Goal: Task Accomplishment & Management: Use online tool/utility

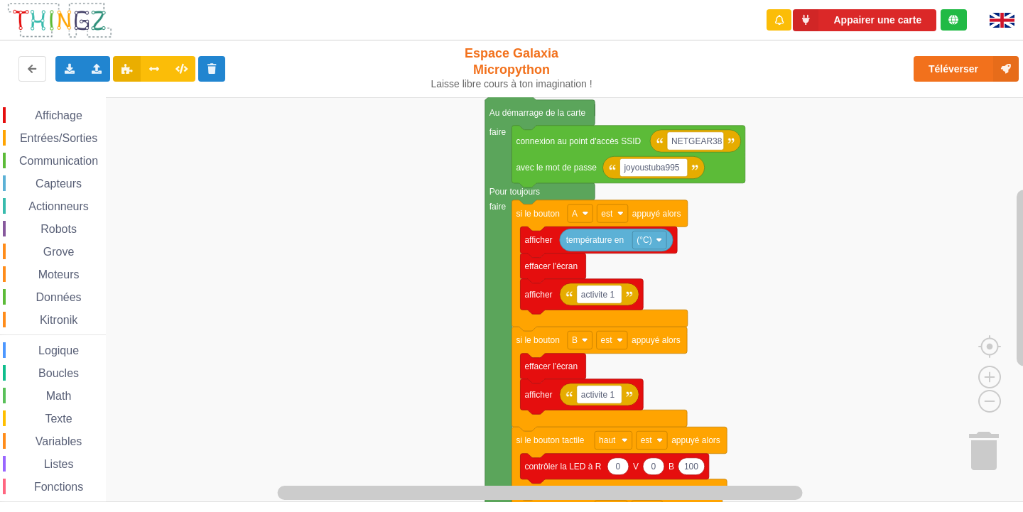
click at [555, 76] on div "Appairer une carte Exporter l'assemblage de blocs Exporter l'assemblage de bloc…" at bounding box center [511, 246] width 1043 height 512
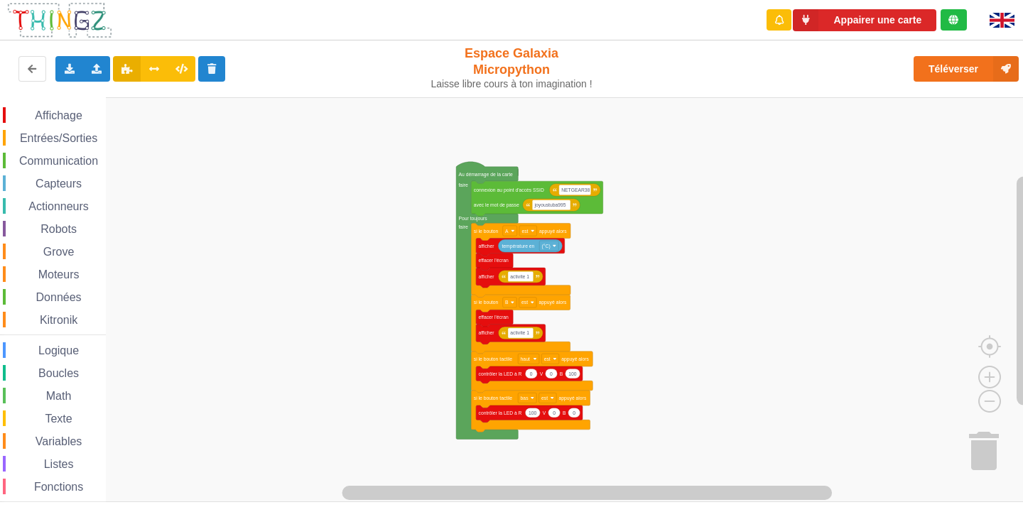
click at [352, 284] on div "Affichage Entrées/Sorties Communication Capteurs Actionneurs Robots Grove Moteu…" at bounding box center [516, 299] width 1033 height 405
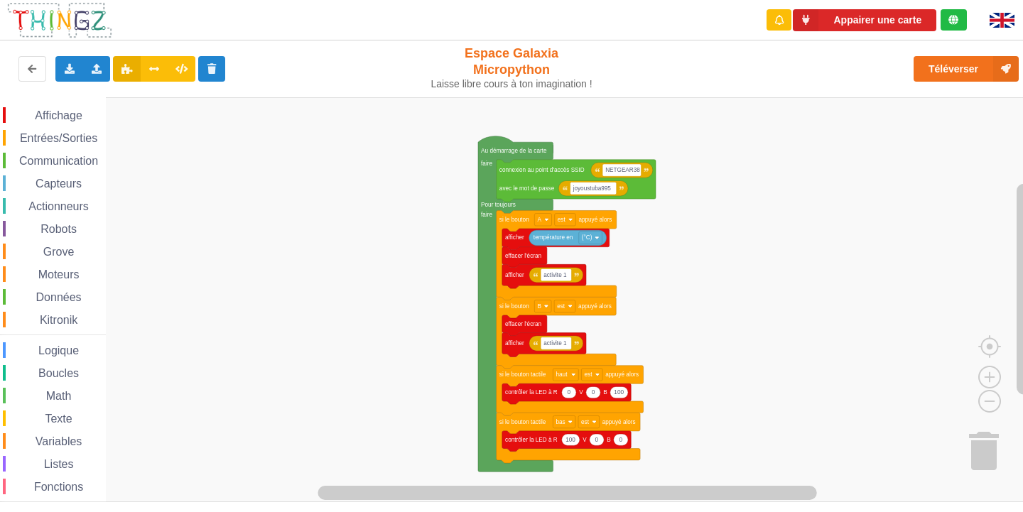
click at [916, 367] on rect "Espace de travail de Blocky" at bounding box center [516, 299] width 1033 height 405
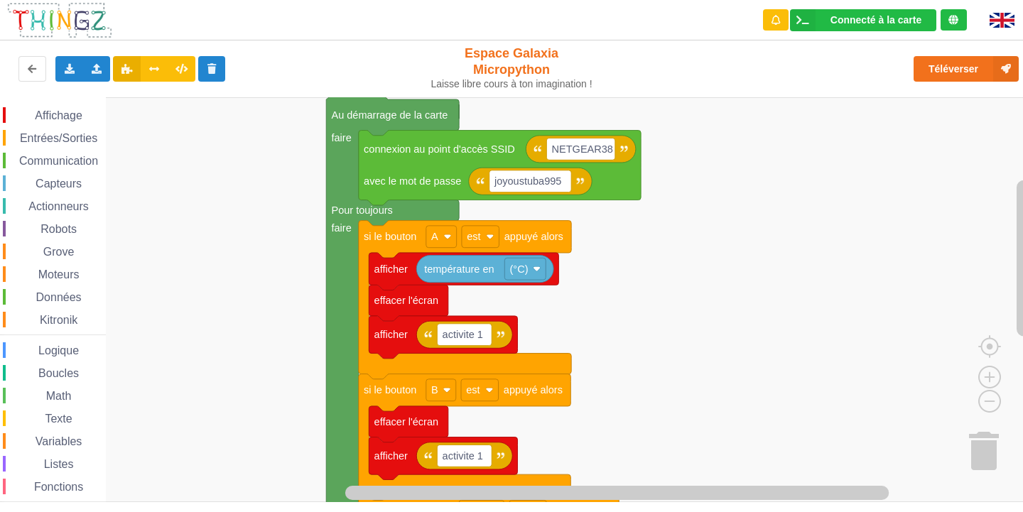
click at [656, 494] on div "Affichage Entrées/Sorties Communication Capteurs Actionneurs Robots Grove Moteu…" at bounding box center [516, 299] width 1033 height 405
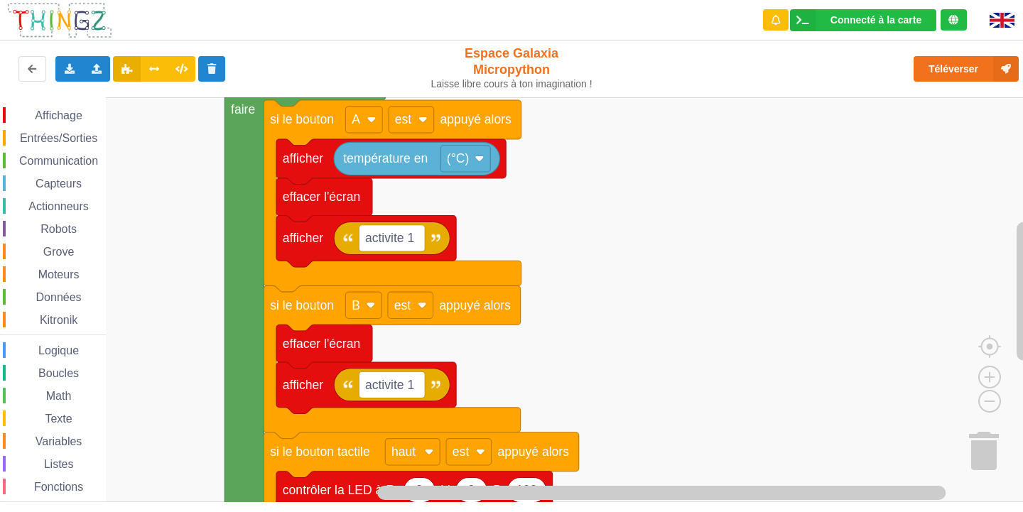
click at [564, 208] on rect "Espace de travail de Blocky" at bounding box center [516, 299] width 1033 height 405
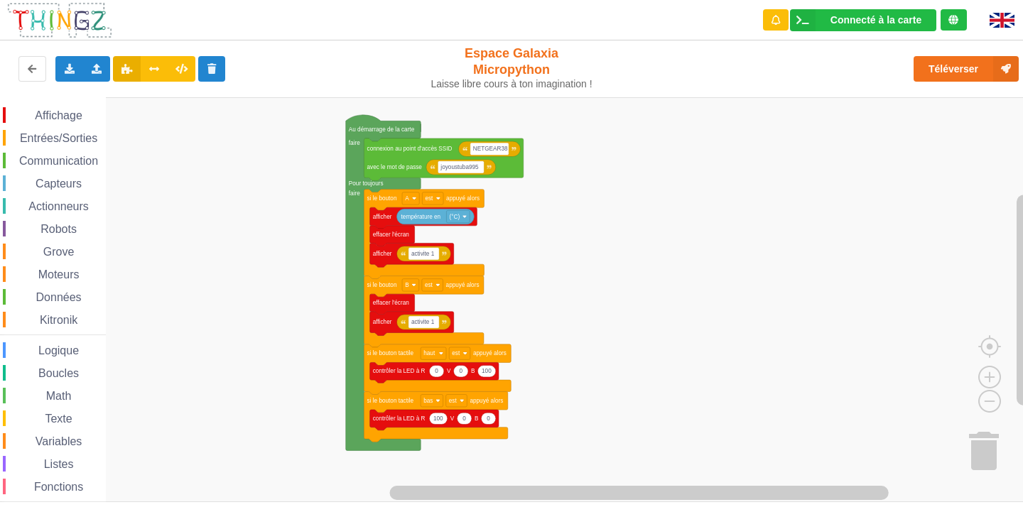
click at [50, 157] on span "Communication" at bounding box center [58, 161] width 83 height 12
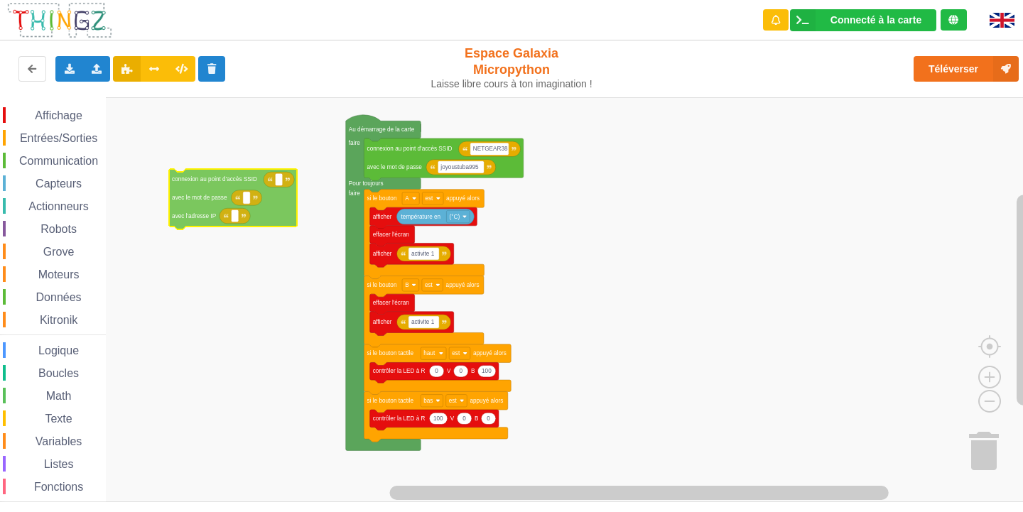
click at [244, 222] on div "Affichage Entrées/Sorties Communication Capteurs Actionneurs Robots Grove Moteu…" at bounding box center [516, 299] width 1033 height 405
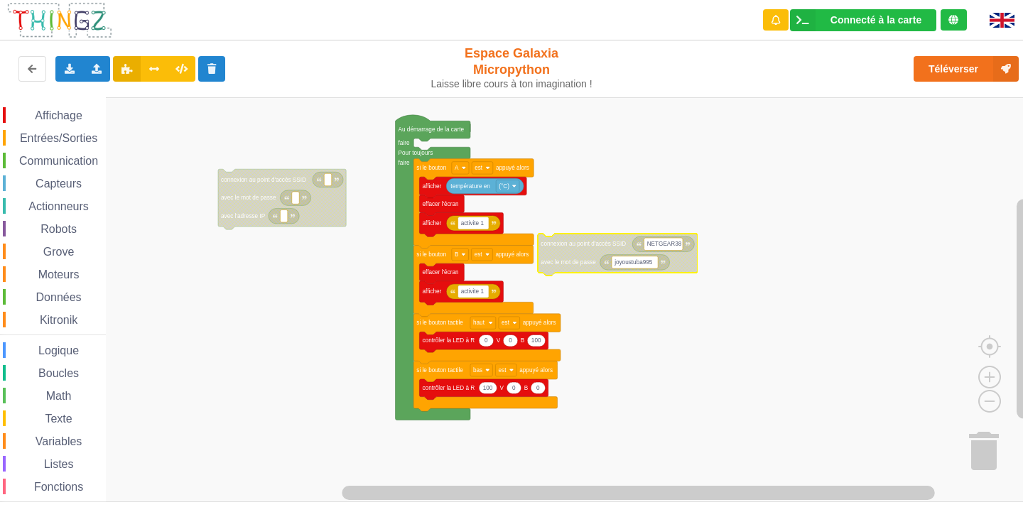
click at [673, 241] on text "NETGEAR38" at bounding box center [664, 244] width 35 height 6
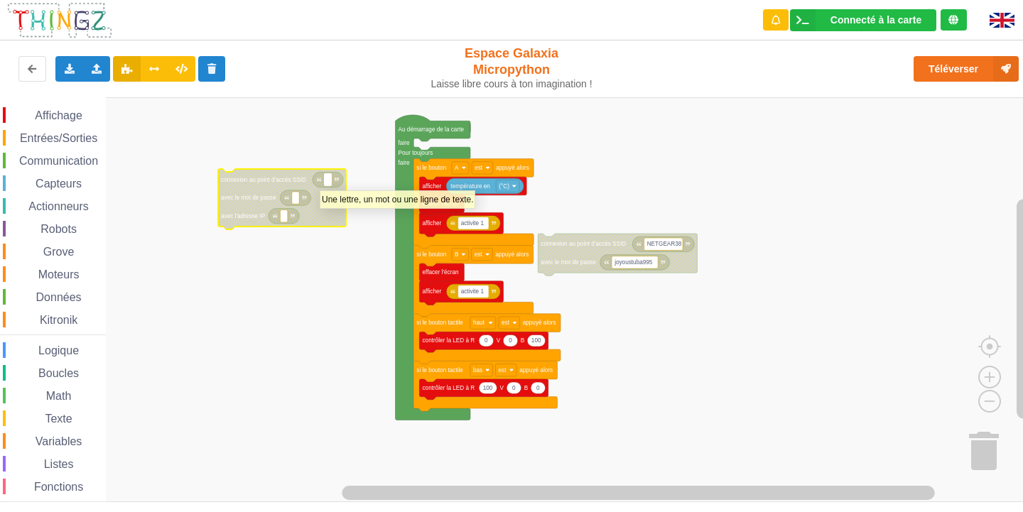
type input "c"
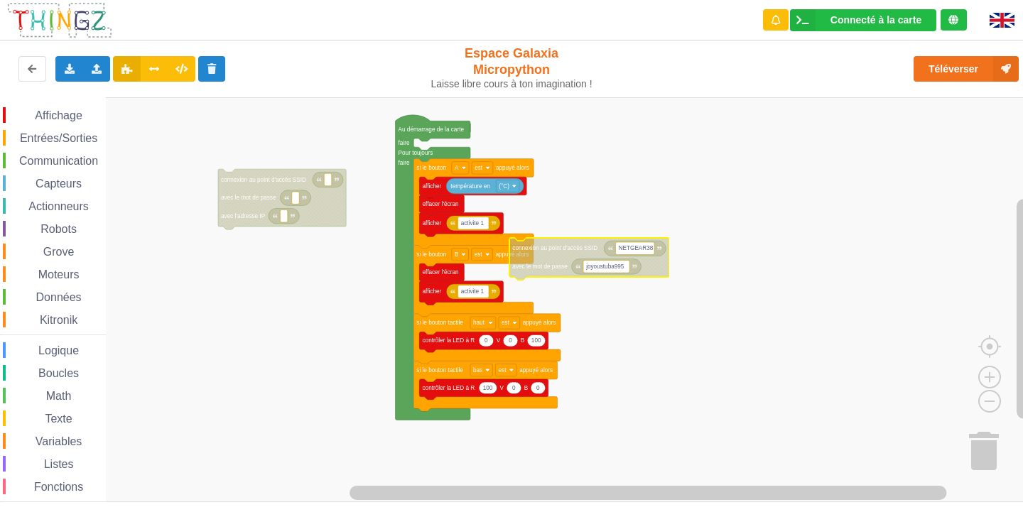
click at [648, 247] on text "NETGEAR38" at bounding box center [636, 248] width 35 height 6
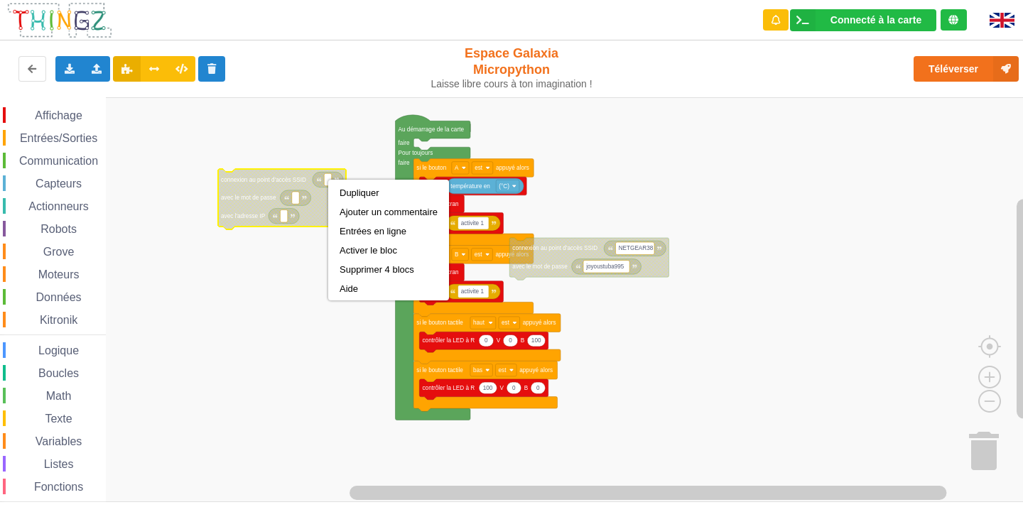
click at [303, 242] on rect "Espace de travail de Blocky" at bounding box center [516, 299] width 1033 height 405
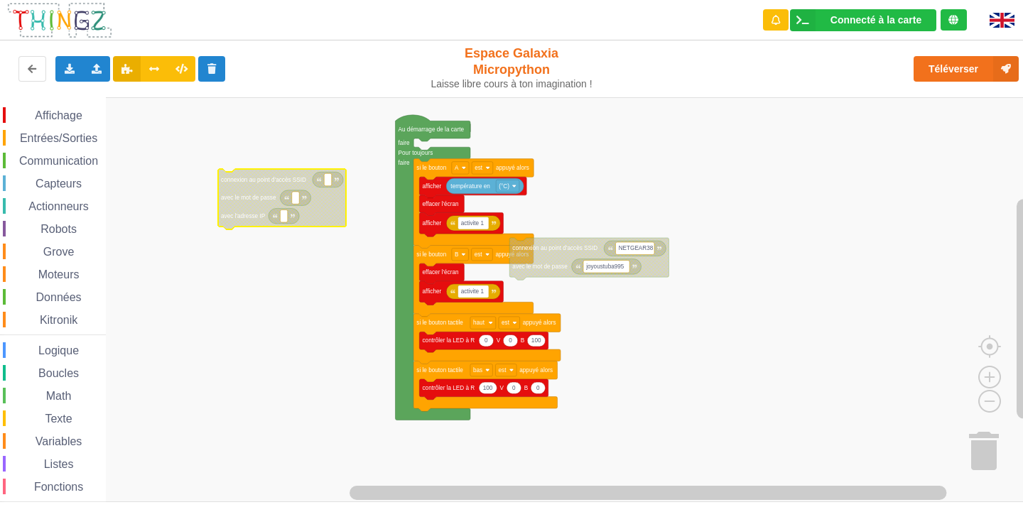
click at [325, 180] on rect "Espace de travail de Blocky" at bounding box center [327, 179] width 7 height 12
type input "NETGEAR38"
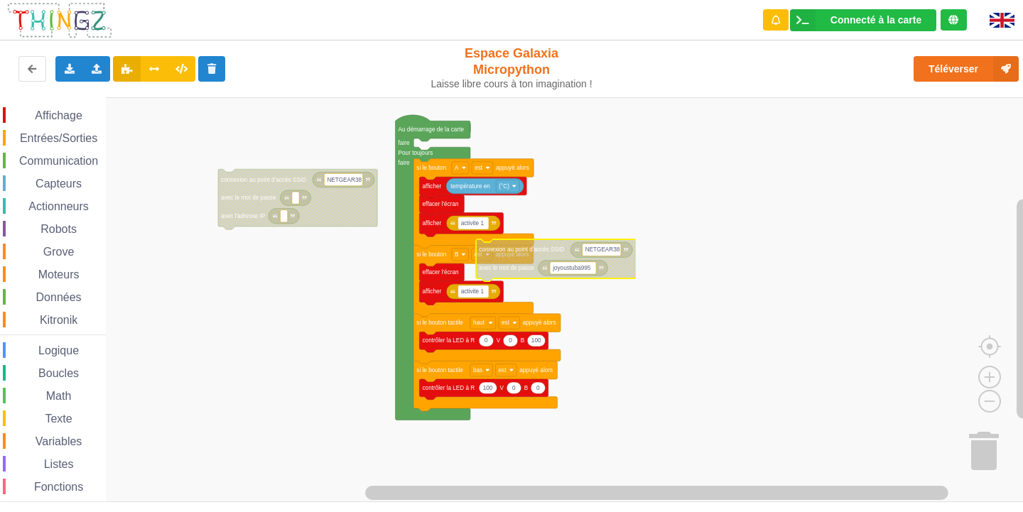
click at [590, 269] on text "joyoustuba995" at bounding box center [571, 268] width 39 height 6
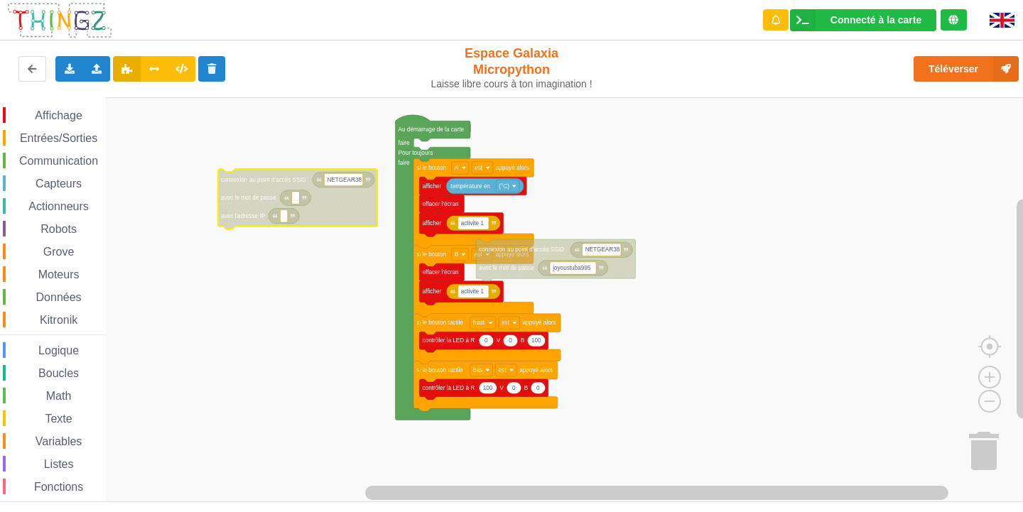
type input "joyoustuba995"
click at [288, 214] on icon "Espace de travail de Blocky" at bounding box center [283, 216] width 31 height 16
click at [283, 214] on text "Espace de travail de Blocky" at bounding box center [283, 216] width 1 height 6
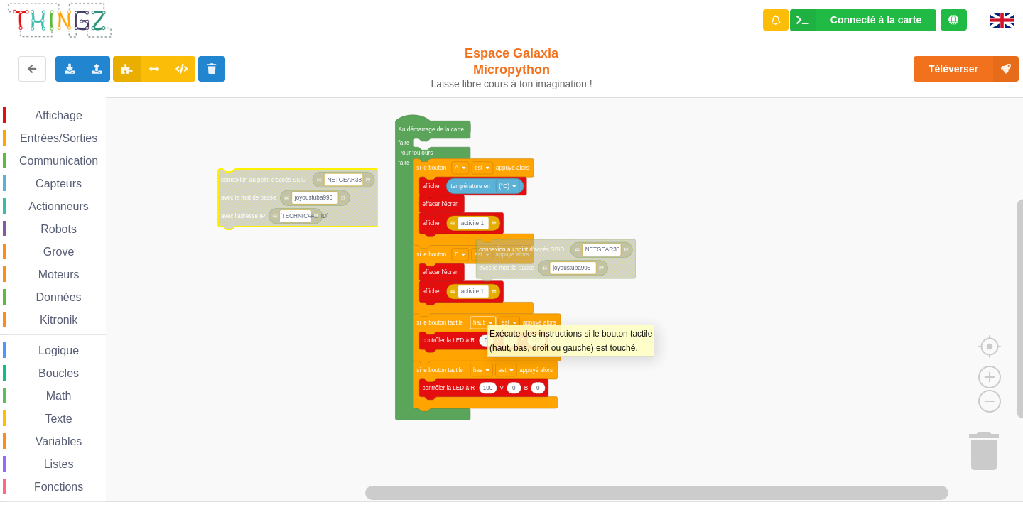
type input "[TECHNICAL_ID]"
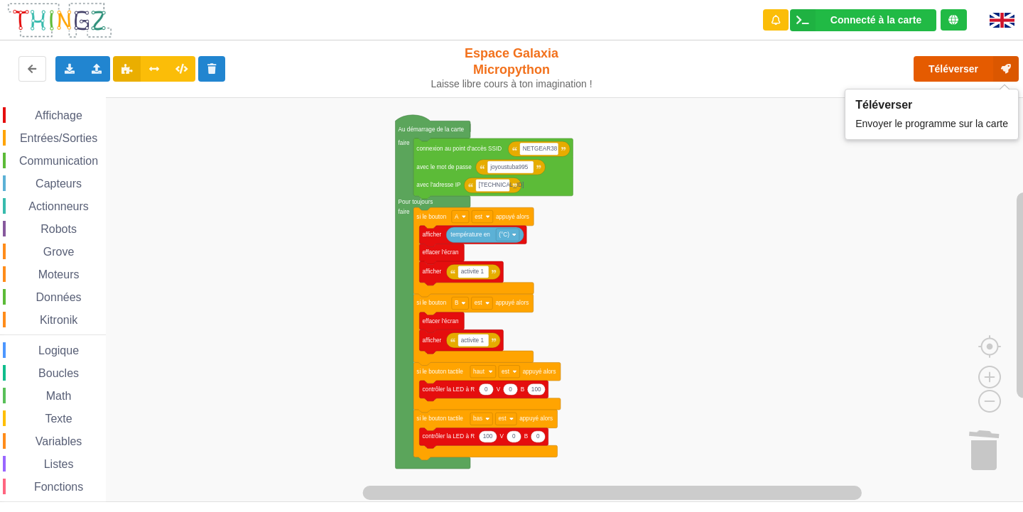
click at [966, 60] on button "Téléverser" at bounding box center [965, 69] width 105 height 26
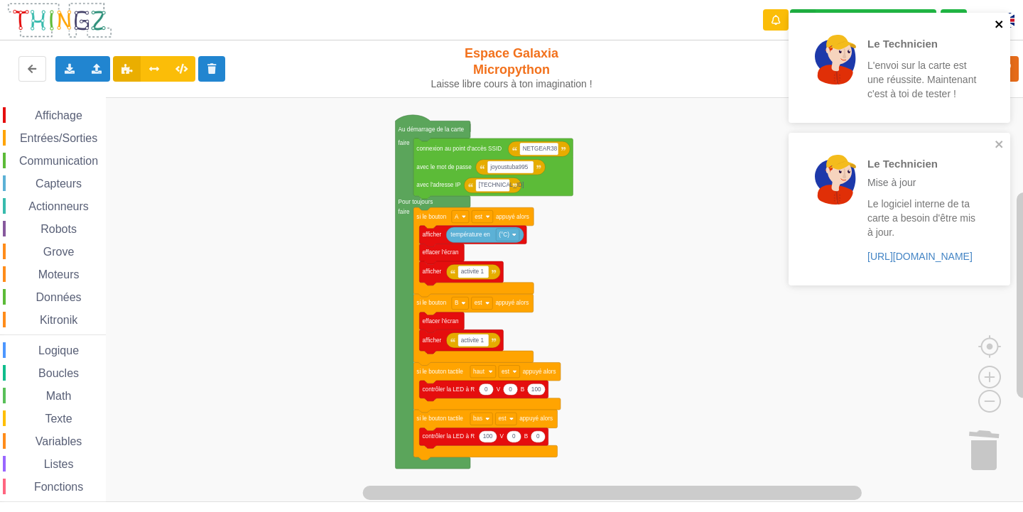
click at [996, 22] on icon "close" at bounding box center [998, 24] width 7 height 7
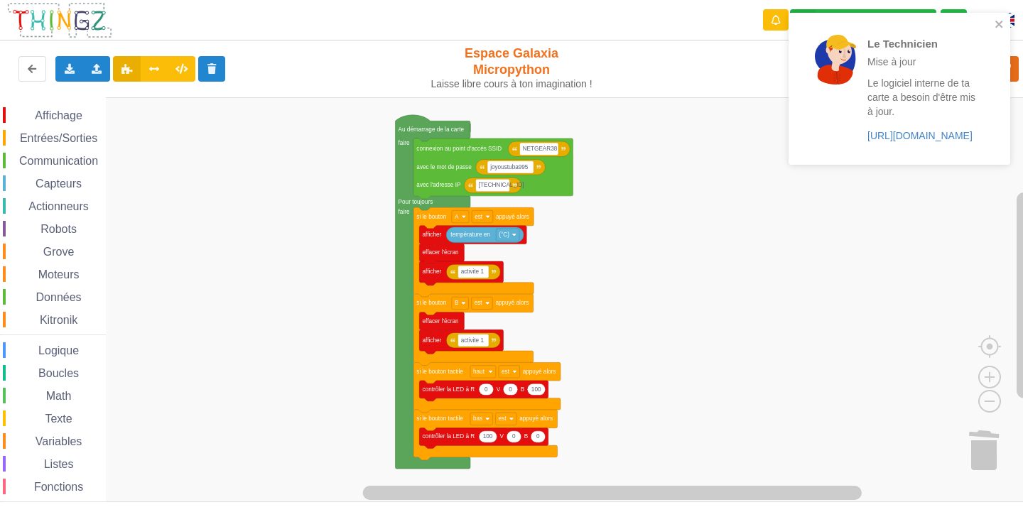
click at [93, 162] on span "Communication" at bounding box center [58, 161] width 83 height 12
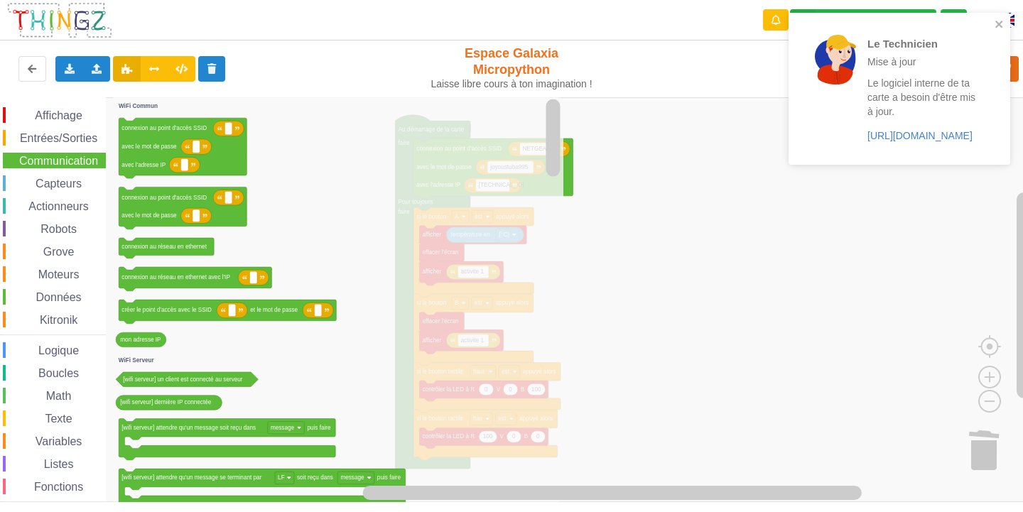
click at [538, 238] on icon "Espace de travail de Blocky" at bounding box center [338, 299] width 450 height 405
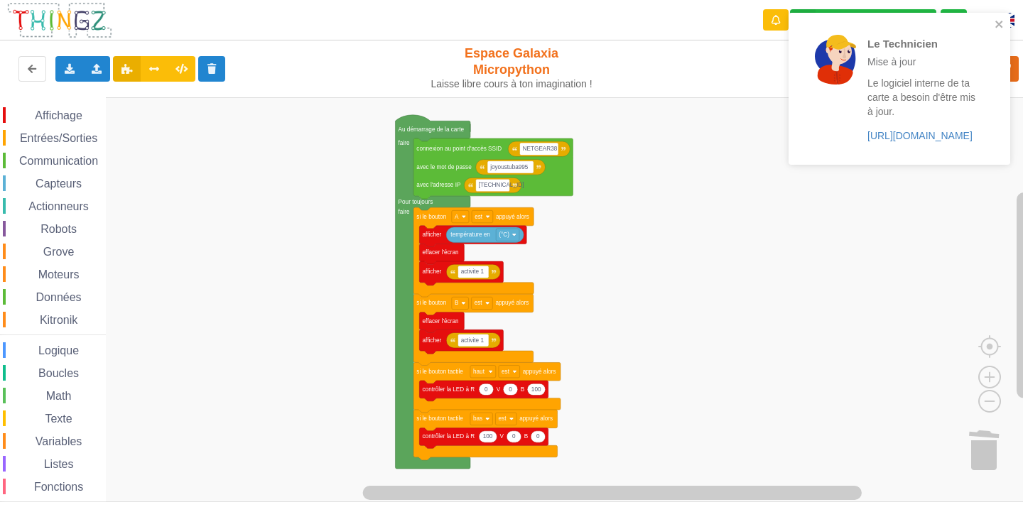
click at [651, 233] on div "Affichage Entrées/Sorties Communication Capteurs Actionneurs Robots Grove Moteu…" at bounding box center [516, 299] width 1033 height 405
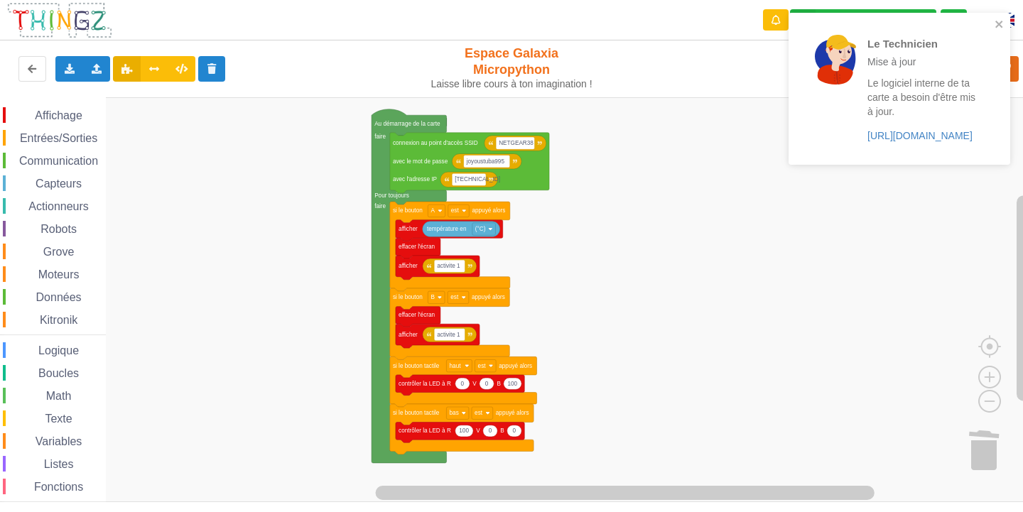
click at [74, 142] on span "Entrées/Sorties" at bounding box center [59, 138] width 82 height 12
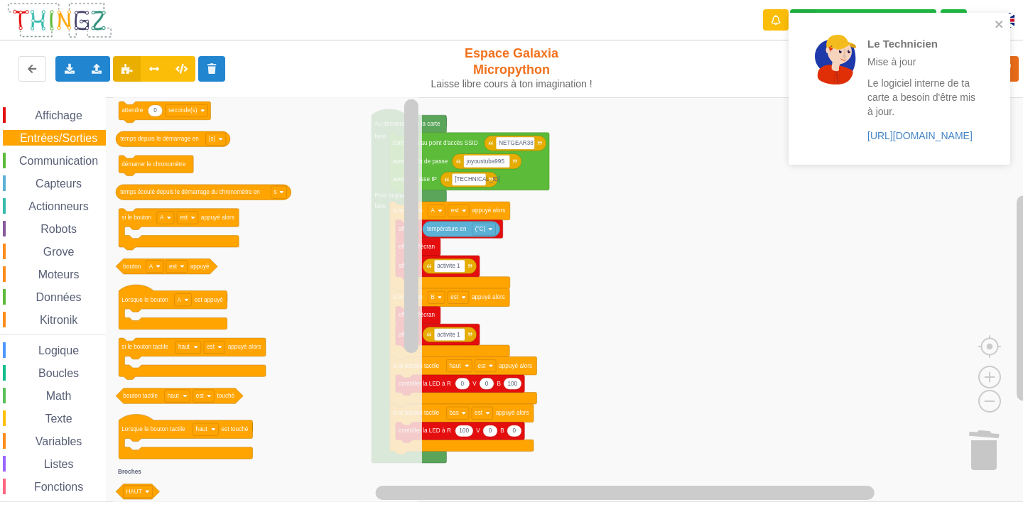
click at [83, 158] on span "Communication" at bounding box center [58, 161] width 83 height 12
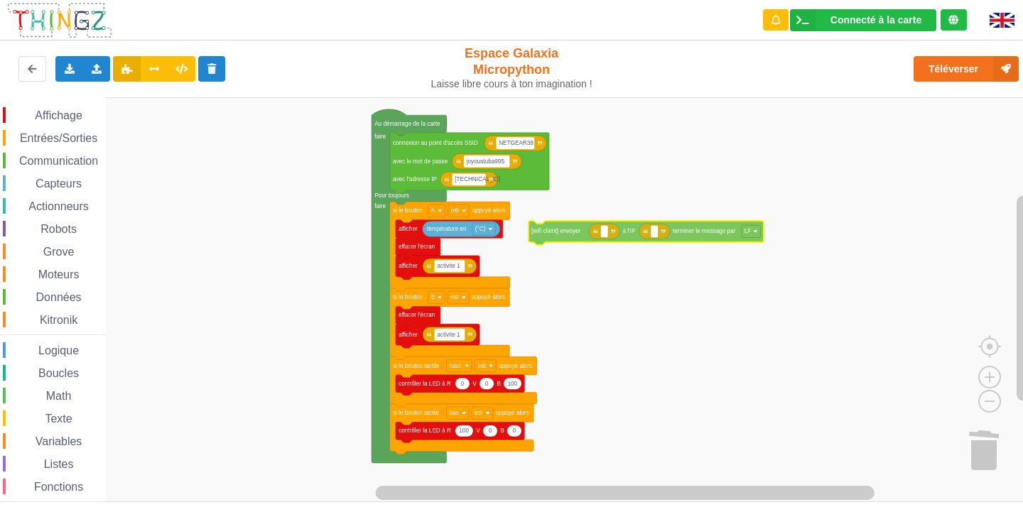
click at [631, 231] on div "Affichage Entrées/Sorties Communication Capteurs Actionneurs Robots Grove Moteu…" at bounding box center [516, 299] width 1033 height 405
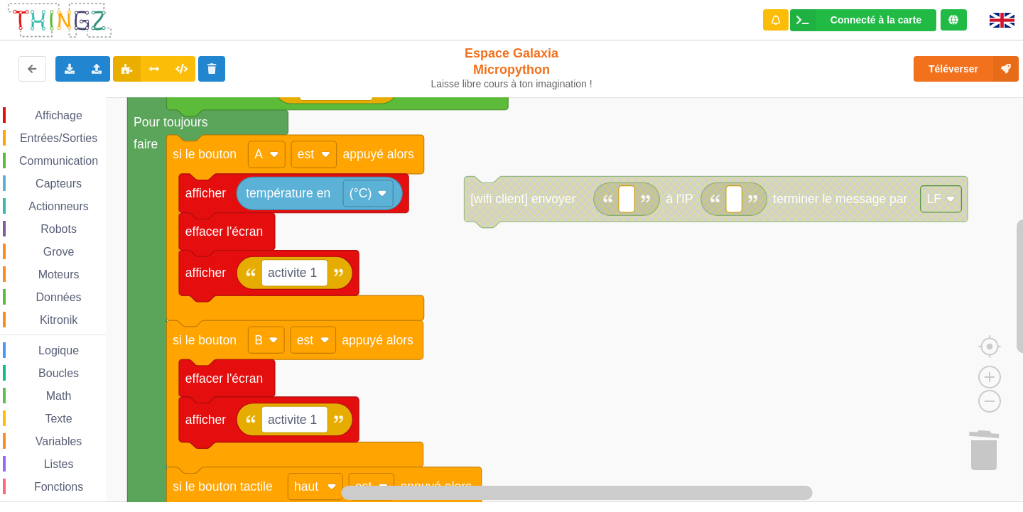
click at [491, 334] on rect "Espace de travail de Blocky" at bounding box center [516, 299] width 1033 height 405
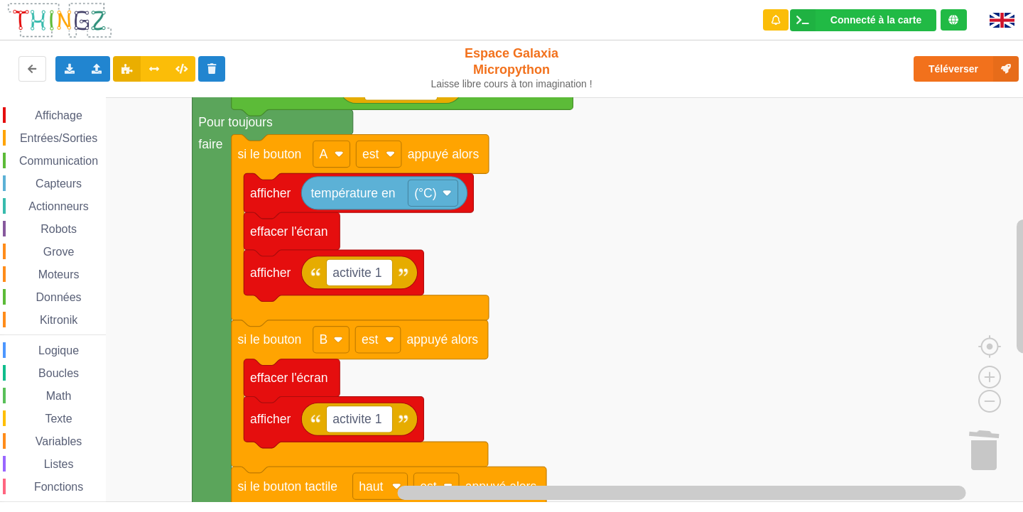
click at [63, 163] on span "Communication" at bounding box center [58, 161] width 83 height 12
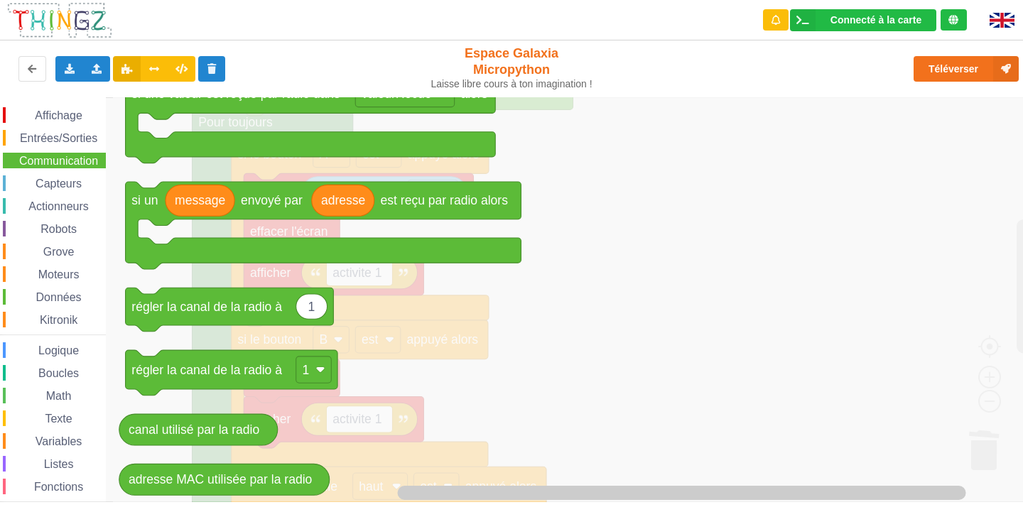
click at [754, 322] on icon "Espace de travail de Blocky" at bounding box center [585, 299] width 945 height 405
click at [852, 281] on icon "Espace de travail de Blocky" at bounding box center [585, 299] width 945 height 405
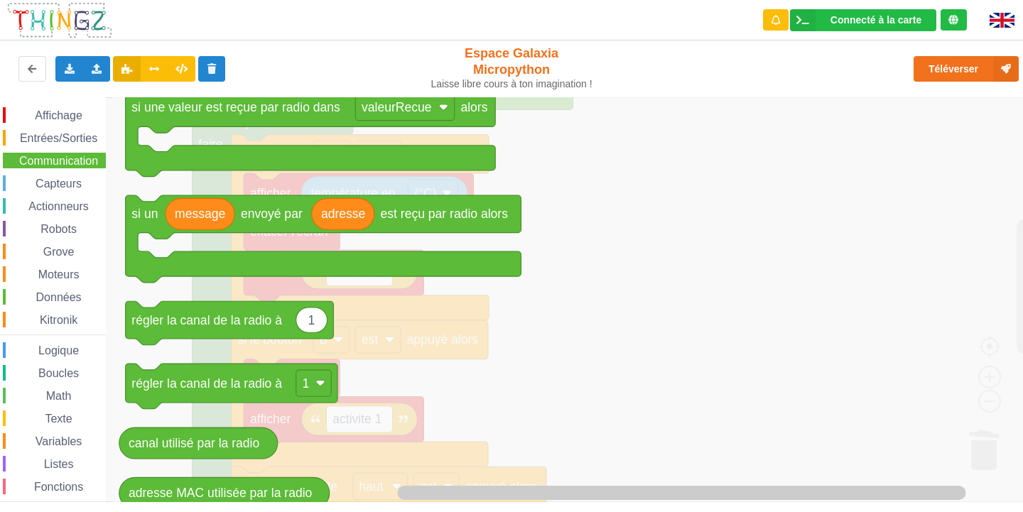
click at [826, 310] on icon "Espace de travail de Blocky" at bounding box center [585, 299] width 945 height 405
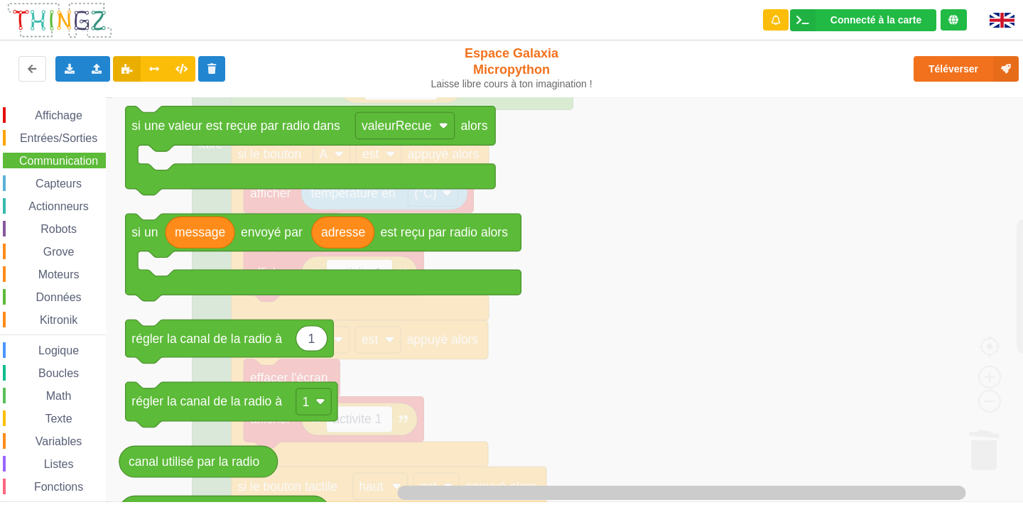
click at [26, 161] on span "Communication" at bounding box center [58, 161] width 83 height 12
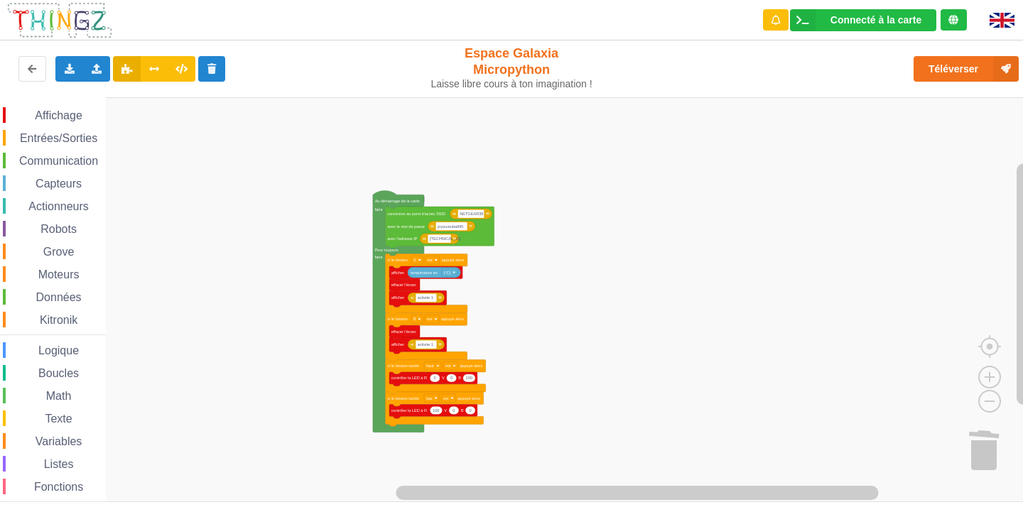
click at [85, 166] on span "Communication" at bounding box center [58, 161] width 83 height 12
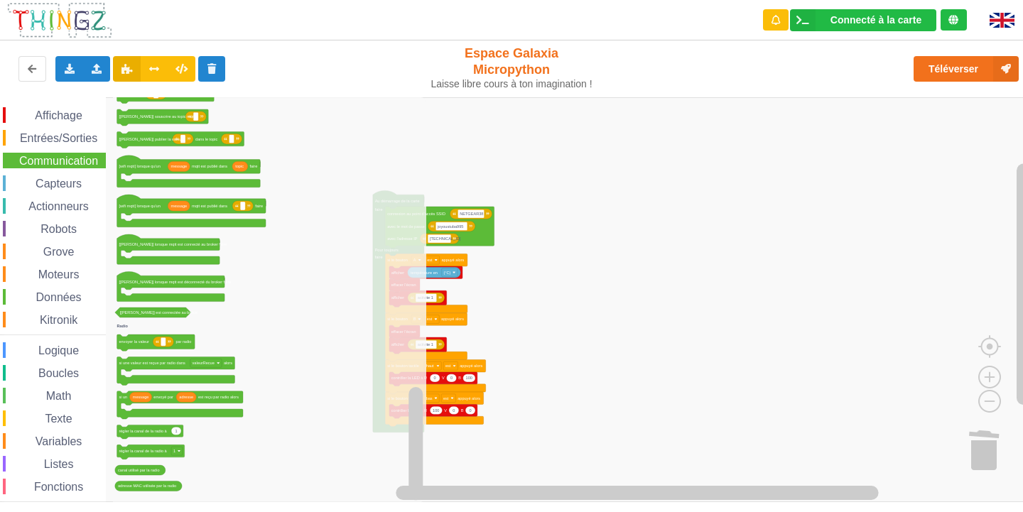
click at [561, 298] on rect "Espace de travail de Blocky" at bounding box center [516, 299] width 1033 height 405
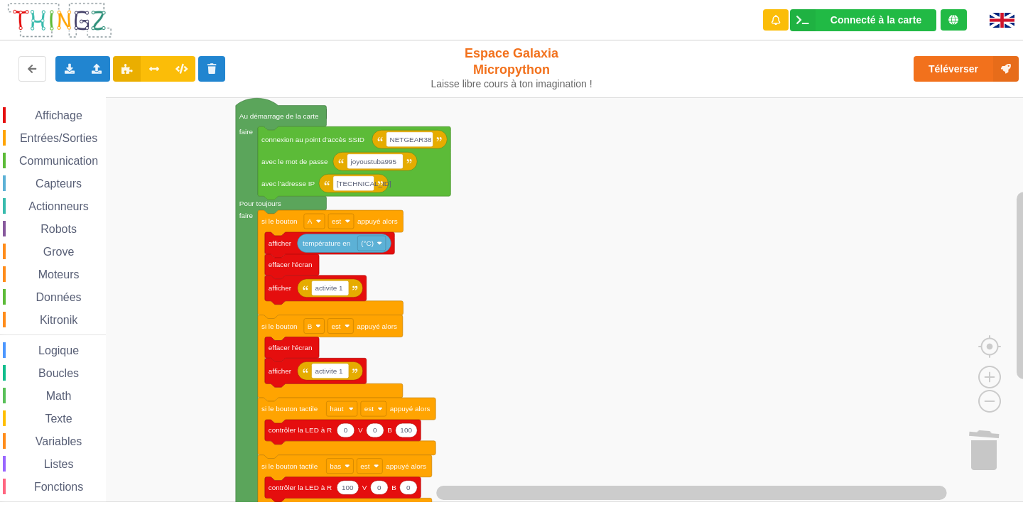
click at [79, 156] on span "Communication" at bounding box center [58, 161] width 83 height 12
click at [587, 292] on div "Affichage Entrées/Sorties Communication Capteurs Actionneurs Robots Grove Moteu…" at bounding box center [516, 299] width 1033 height 405
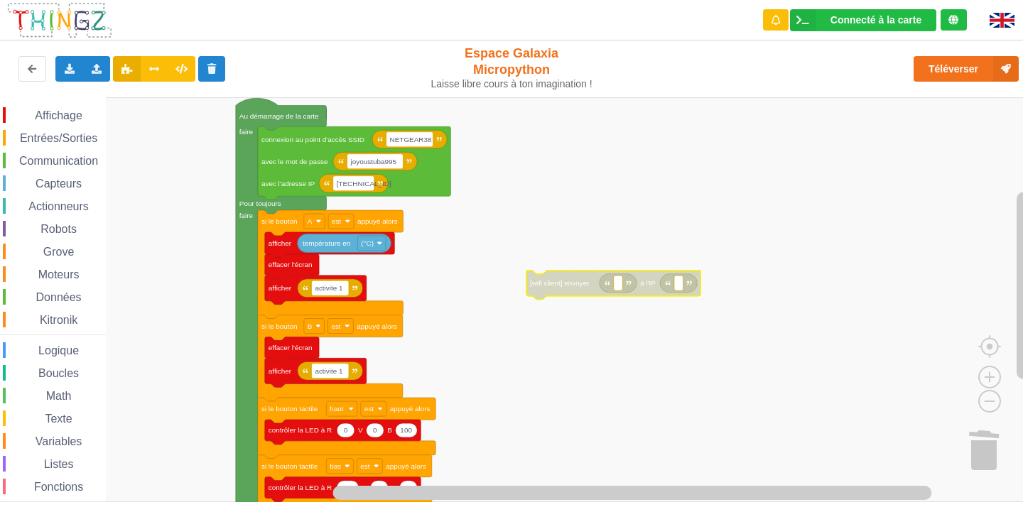
click at [620, 290] on rect "Espace de travail de Blocky" at bounding box center [618, 283] width 9 height 15
type input "[TECHNICAL_ID]"
click at [710, 283] on text "Espace de travail de Blocky" at bounding box center [711, 283] width 2 height 8
type input "[TECHNICAL_ID]"
click at [680, 272] on rect "Espace de travail de Blocky" at bounding box center [516, 299] width 1033 height 405
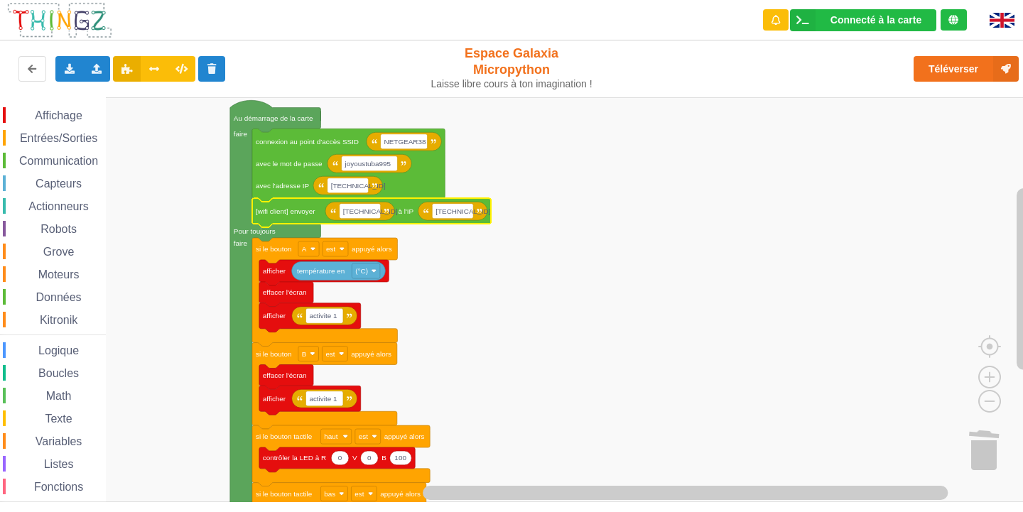
click at [710, 290] on rect "Espace de travail de Blocky" at bounding box center [516, 299] width 1033 height 405
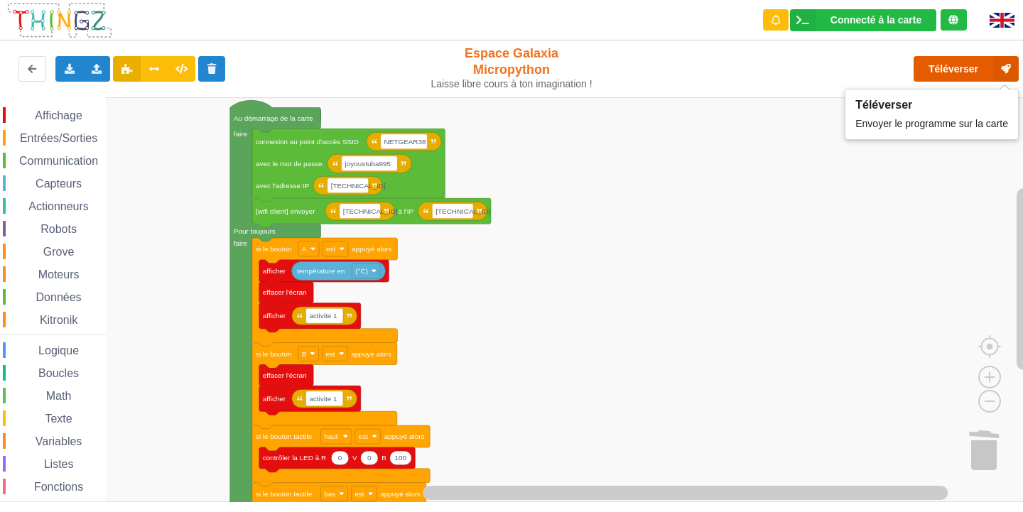
click at [965, 60] on button "Téléverser" at bounding box center [965, 69] width 105 height 26
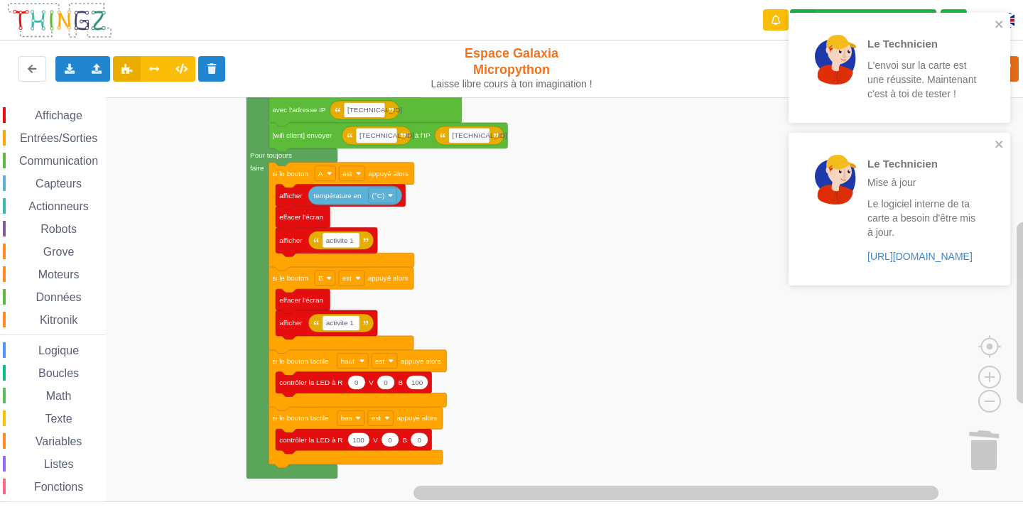
click at [425, 212] on div "Affichage Entrées/Sorties Communication Capteurs Actionneurs Robots Grove Moteu…" at bounding box center [516, 299] width 1033 height 405
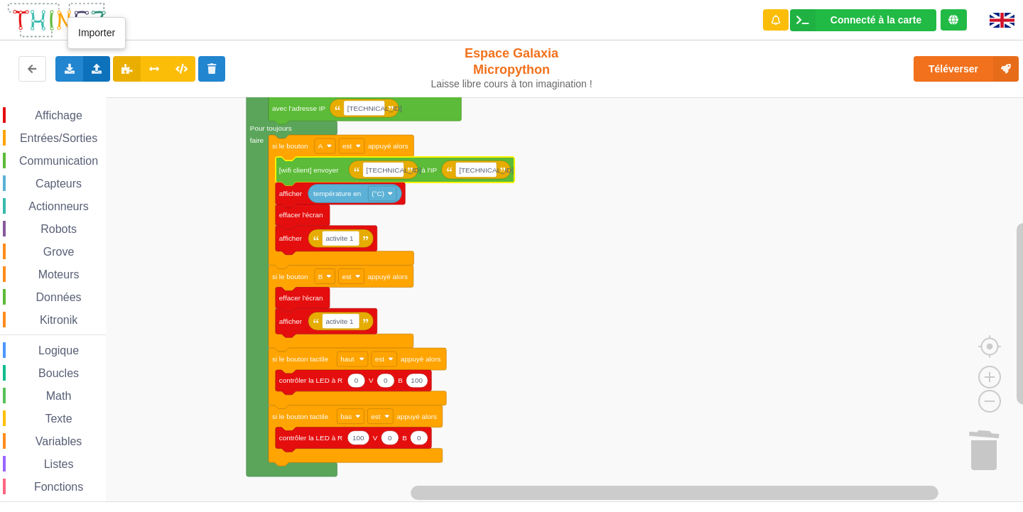
click at [91, 71] on icon at bounding box center [97, 68] width 12 height 9
click at [173, 168] on rect "Espace de travail de Blocky" at bounding box center [516, 299] width 1033 height 405
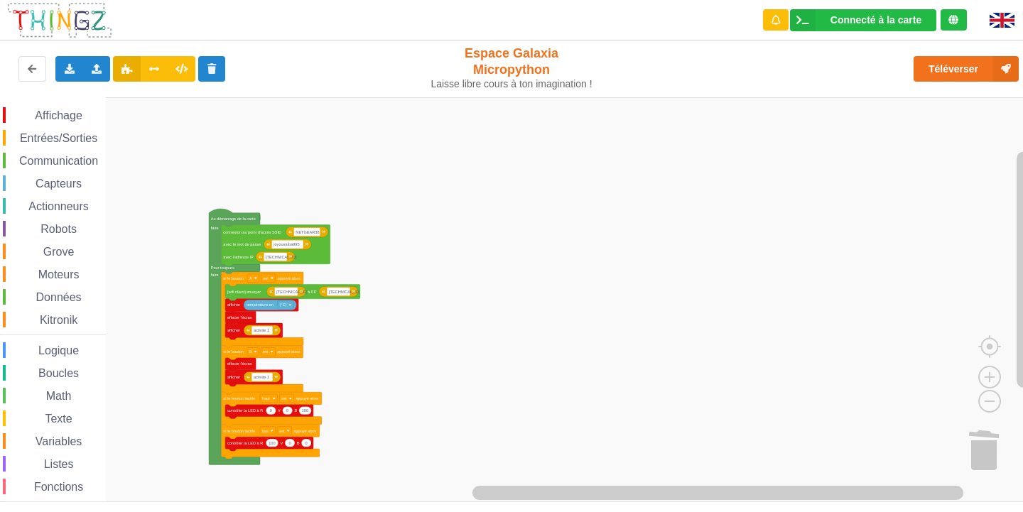
click at [163, 283] on div "Affichage Entrées/Sorties Communication Capteurs Actionneurs Robots Grove Moteu…" at bounding box center [516, 299] width 1033 height 405
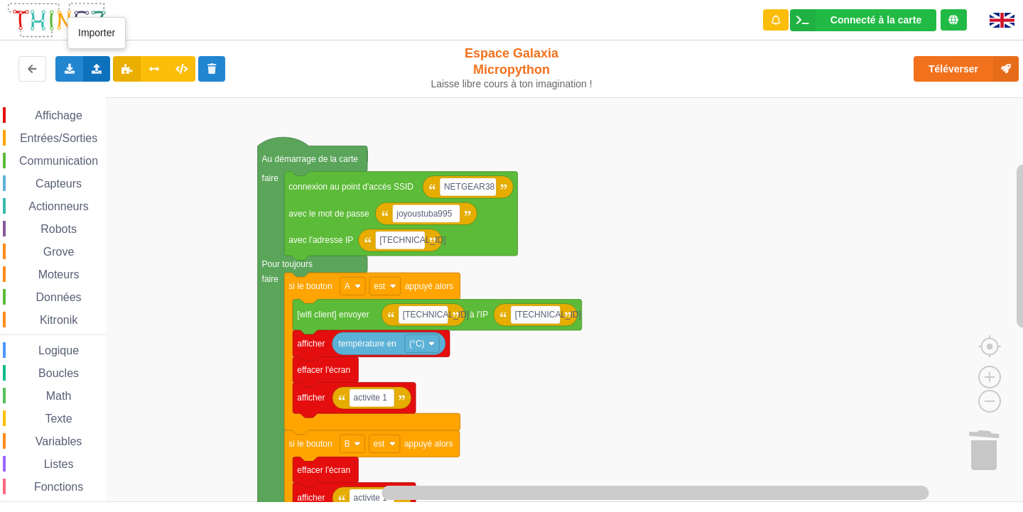
click at [91, 65] on icon at bounding box center [97, 68] width 12 height 9
click at [206, 197] on rect "Espace de travail de Blocky" at bounding box center [516, 299] width 1033 height 405
click at [74, 71] on icon at bounding box center [69, 68] width 12 height 9
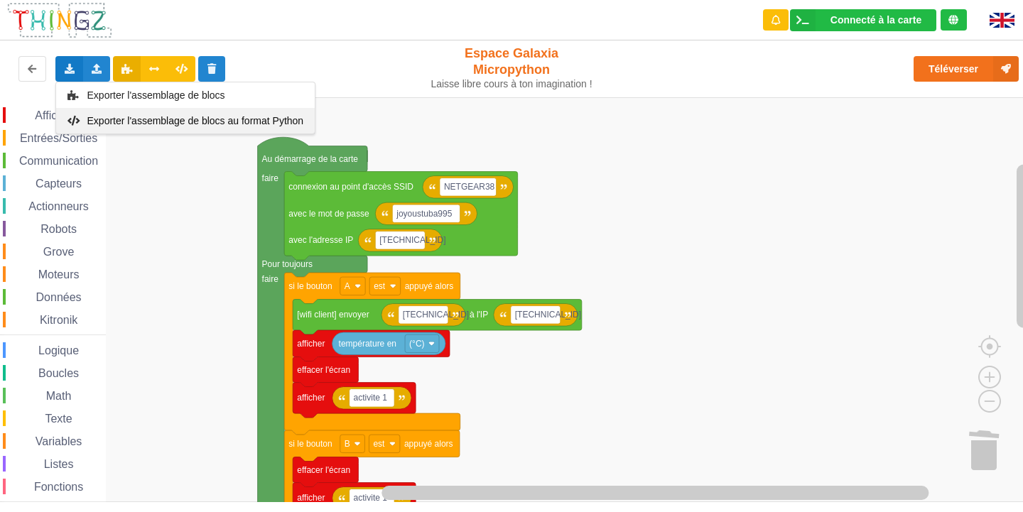
click at [138, 127] on div "Exporter l'assemblage de blocs au format Python" at bounding box center [185, 121] width 259 height 26
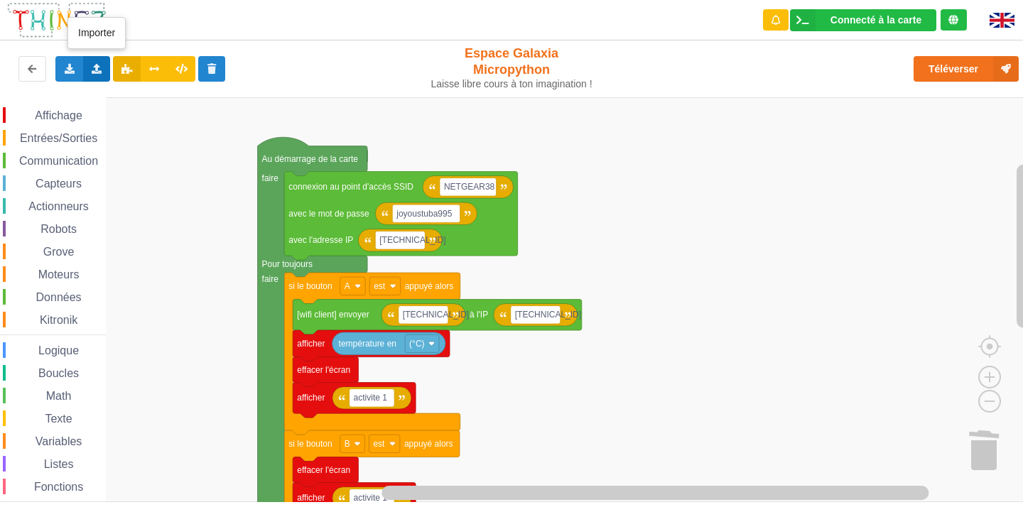
click at [89, 74] on div "Importer un assemblage de blocs Importer du code Python" at bounding box center [97, 69] width 28 height 26
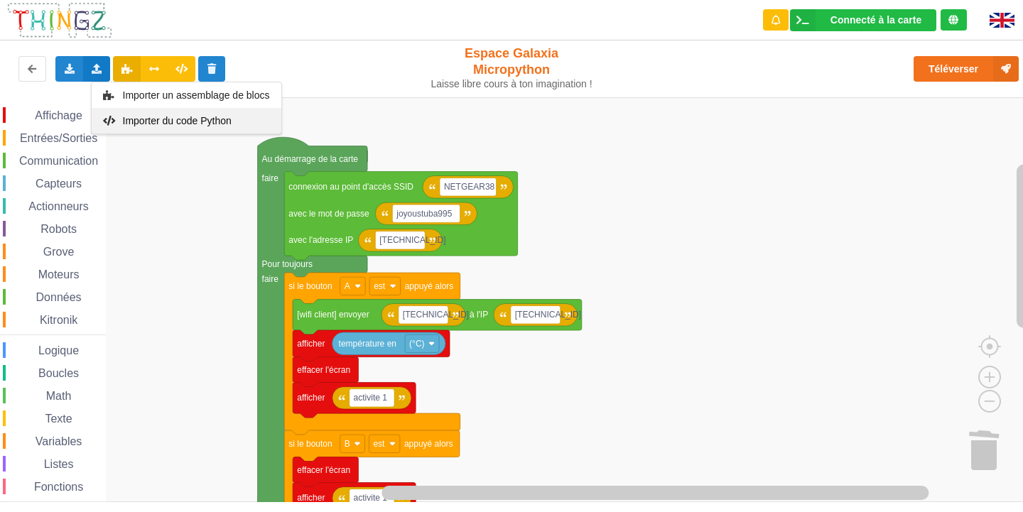
click at [133, 126] on div "Importer du code Python" at bounding box center [187, 121] width 190 height 26
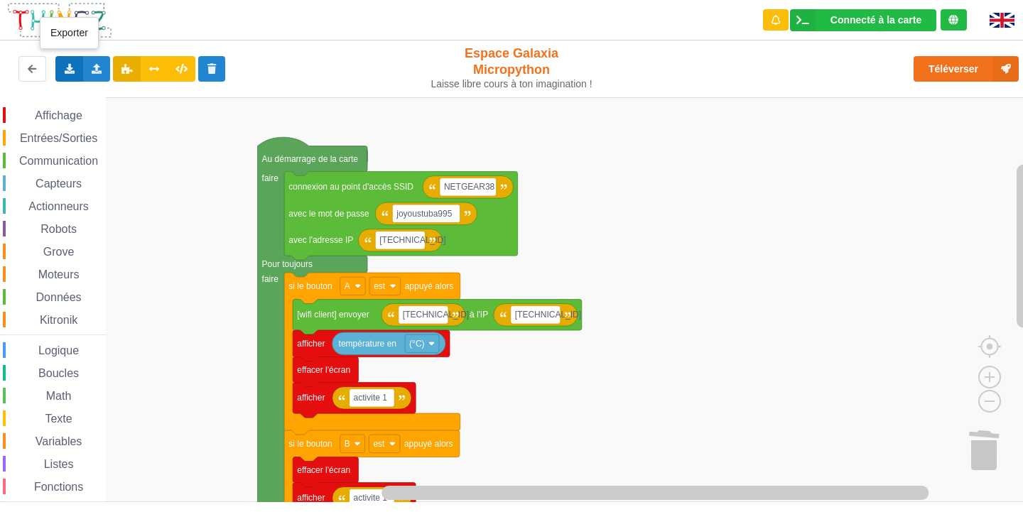
click at [72, 67] on icon at bounding box center [69, 68] width 12 height 9
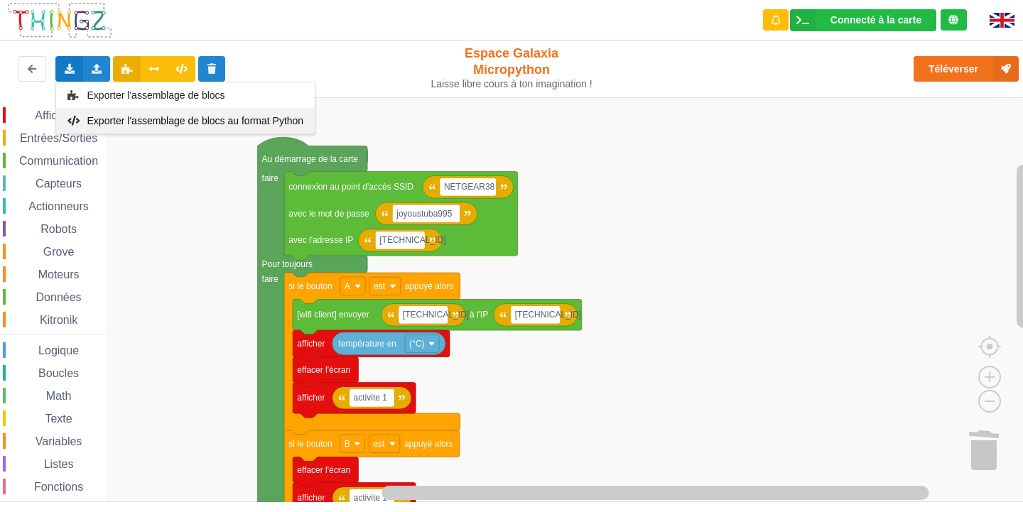
click at [104, 117] on span "Exporter l'assemblage de blocs au format Python" at bounding box center [195, 120] width 217 height 11
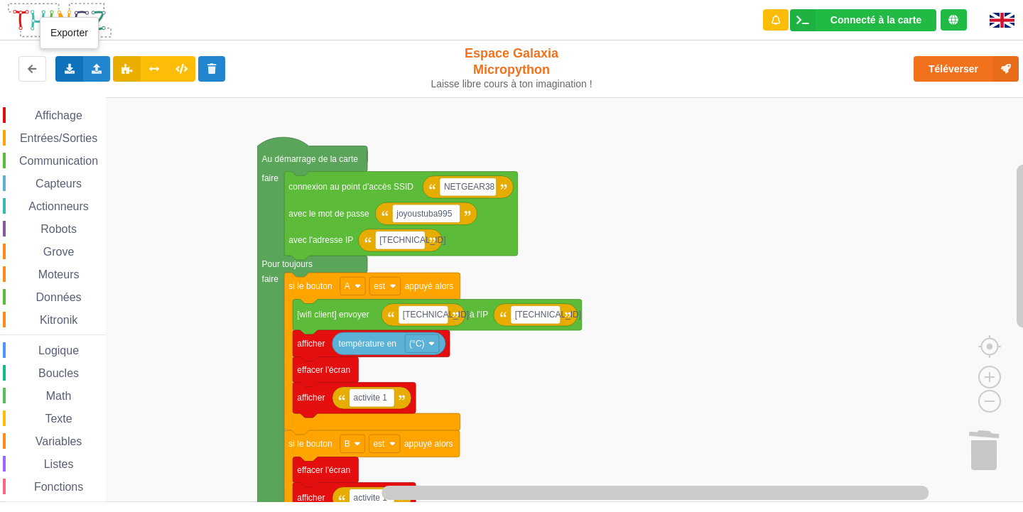
click at [70, 65] on icon at bounding box center [69, 68] width 12 height 9
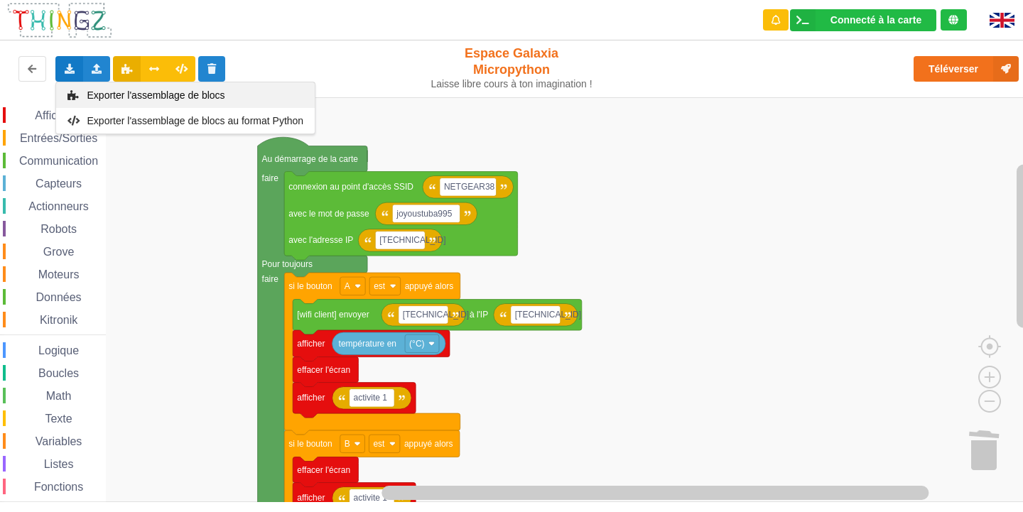
click at [81, 94] on div "Exporter l'assemblage de blocs" at bounding box center [185, 95] width 259 height 26
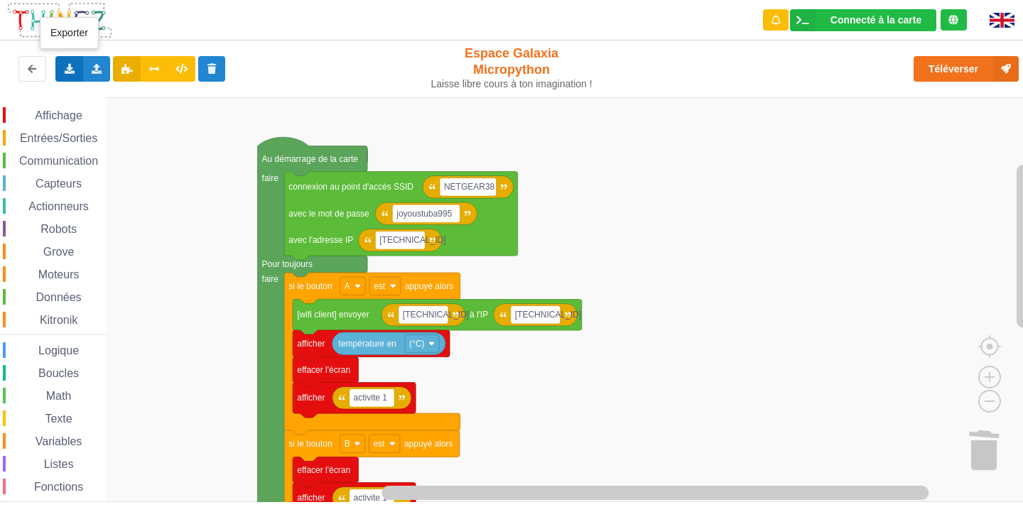
click at [74, 80] on div "Exporter l'assemblage de blocs Exporter l'assemblage de blocs au format Python" at bounding box center [69, 69] width 28 height 26
click at [93, 97] on span "Exporter l'assemblage de blocs" at bounding box center [156, 94] width 138 height 11
